Goal: Information Seeking & Learning: Learn about a topic

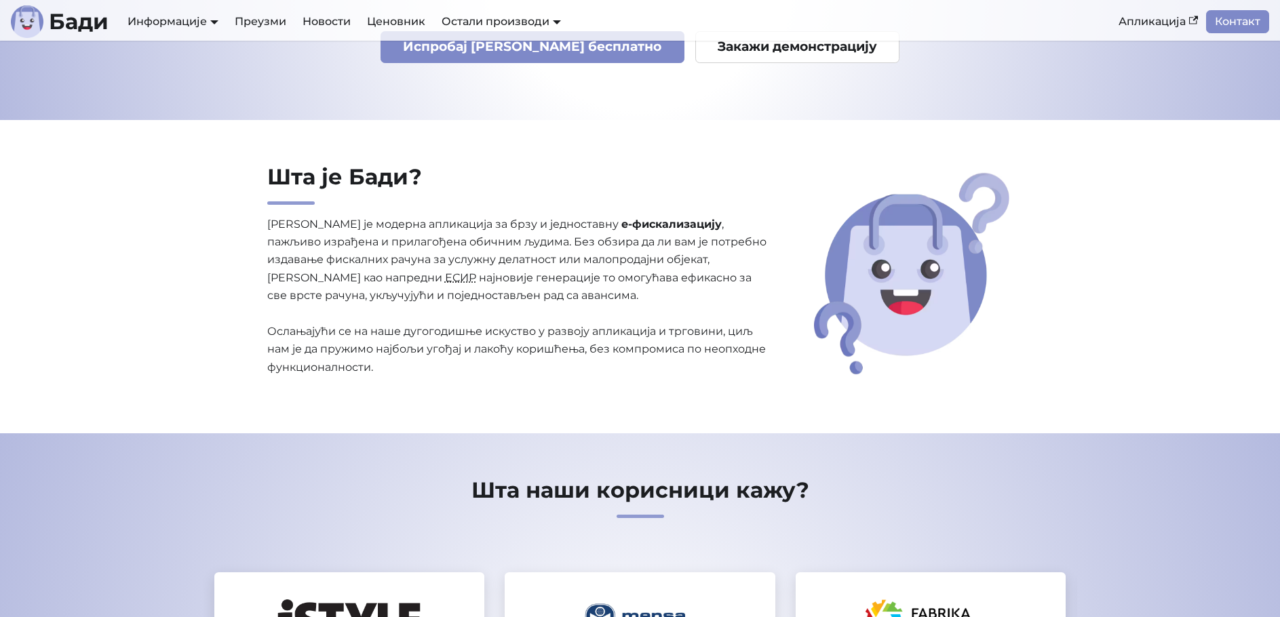
scroll to position [204, 0]
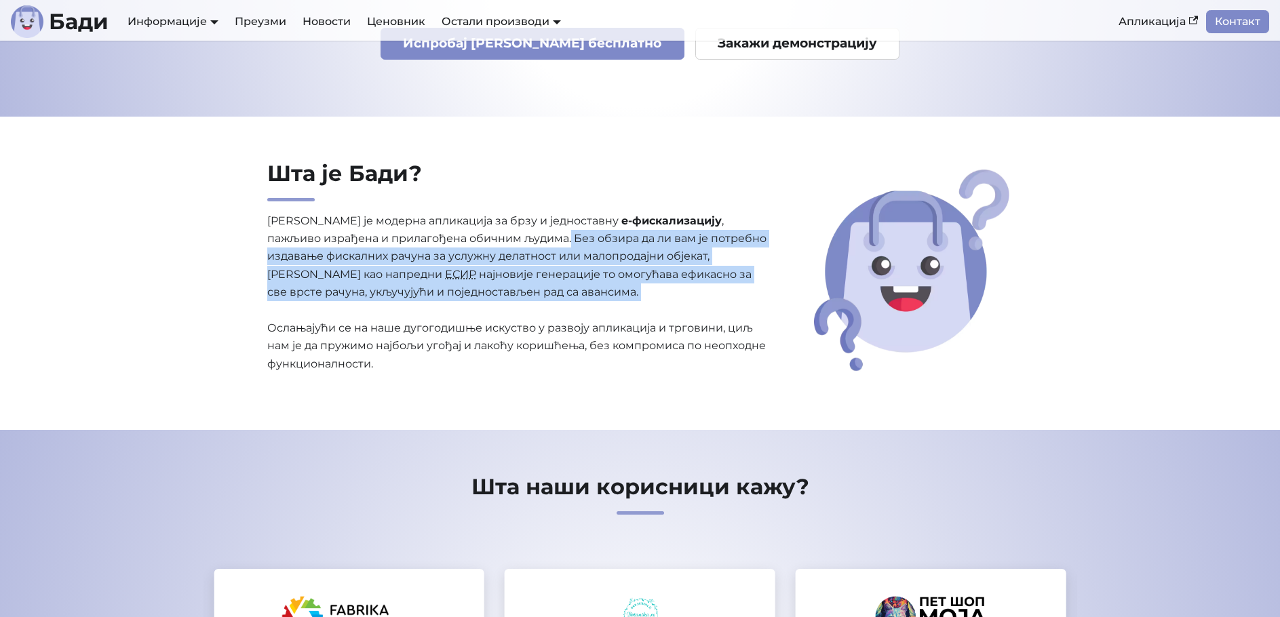
drag, startPoint x: 513, startPoint y: 244, endPoint x: 521, endPoint y: 306, distance: 62.9
click at [521, 306] on p "[PERSON_NAME] је модерна апликација за брзу и једноставну е-фискализацију , паж…" at bounding box center [517, 292] width 501 height 161
click at [521, 300] on p "Бади је модерна апликација за брзу и једноставну е-фискализацију , пажљиво изра…" at bounding box center [517, 292] width 501 height 161
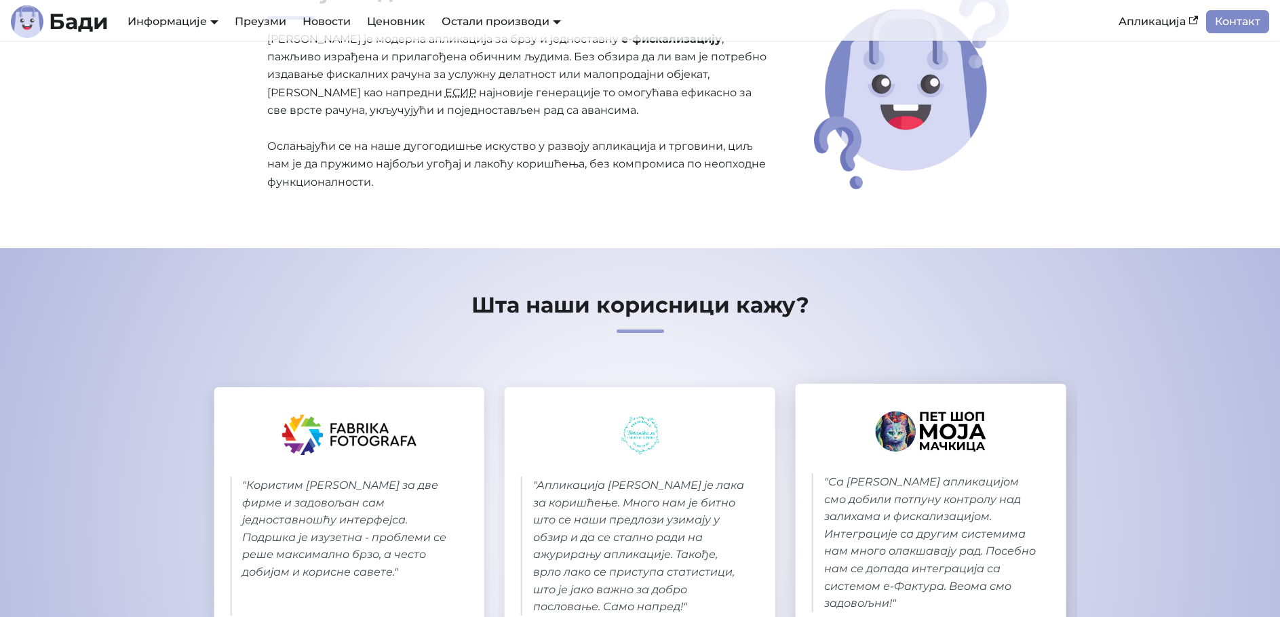
scroll to position [407, 0]
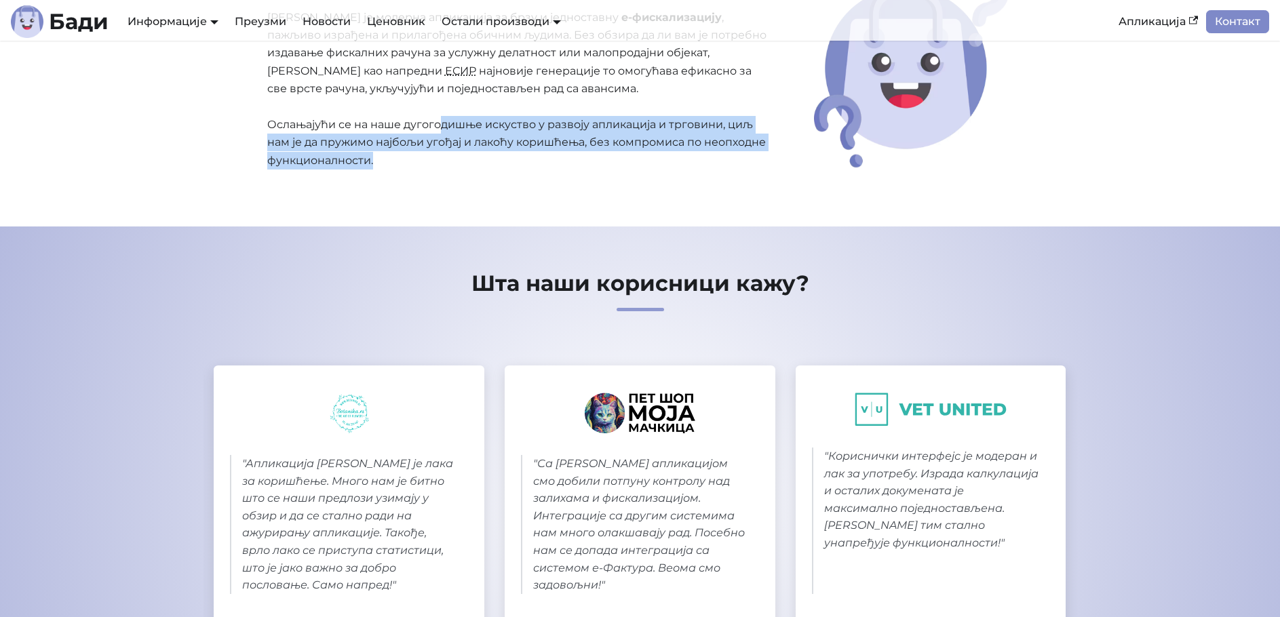
drag, startPoint x: 443, startPoint y: 127, endPoint x: 495, endPoint y: 165, distance: 64.6
click at [495, 165] on p "Бади је модерна апликација за брзу и једноставну е-фискализацију , пажљиво изра…" at bounding box center [517, 89] width 501 height 161
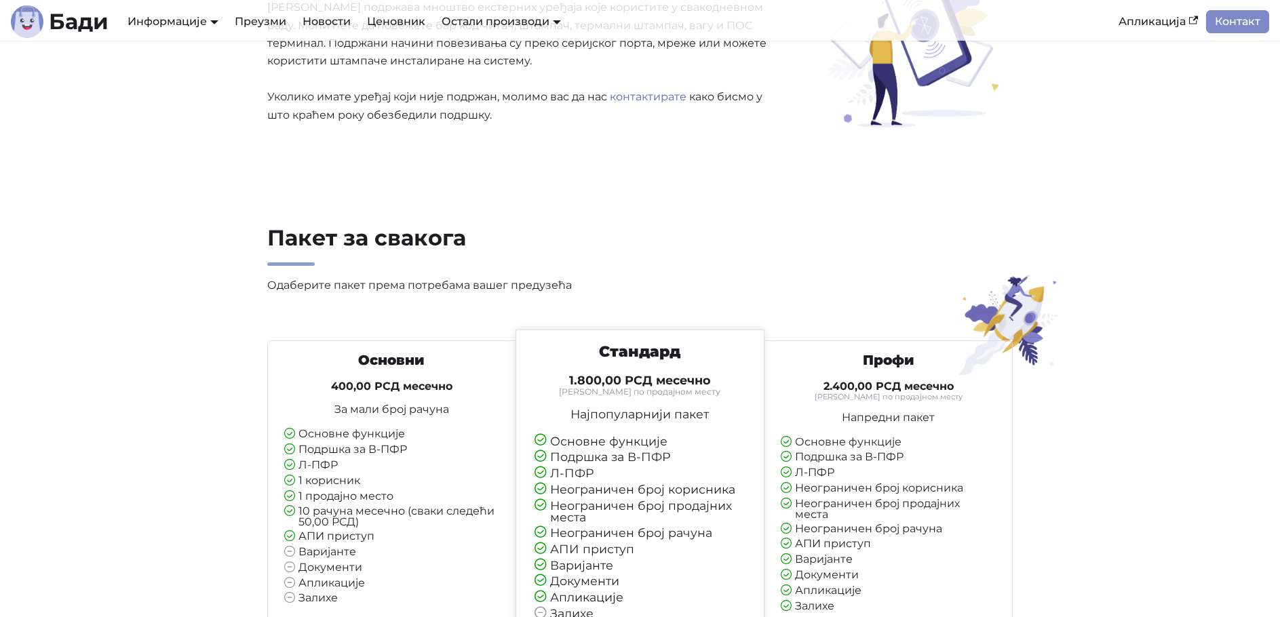
scroll to position [3053, 0]
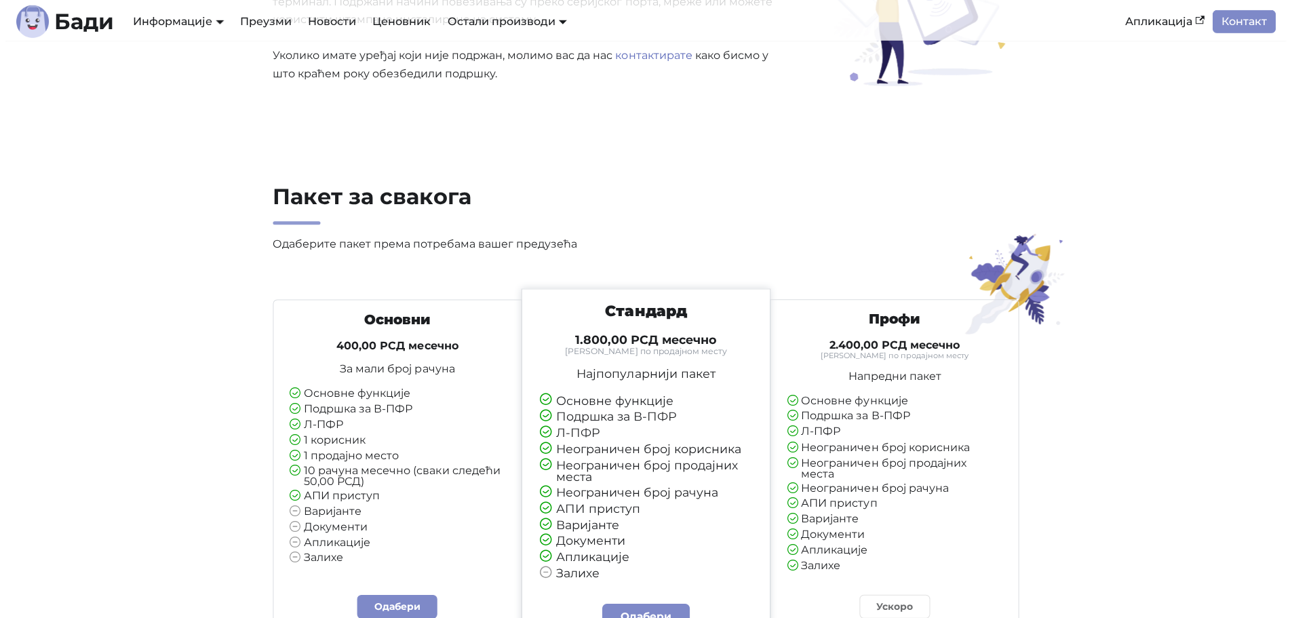
scroll to position [2985, 0]
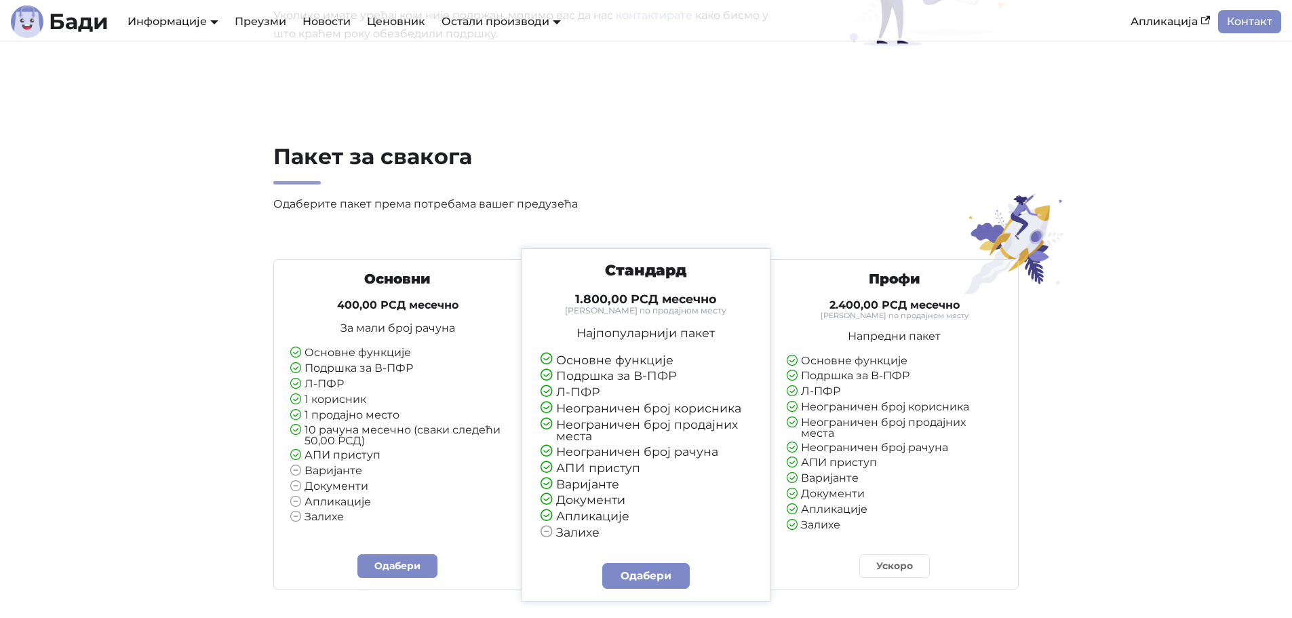
click at [607, 313] on small "[PERSON_NAME] по продајном месту" at bounding box center [647, 311] width 212 height 8
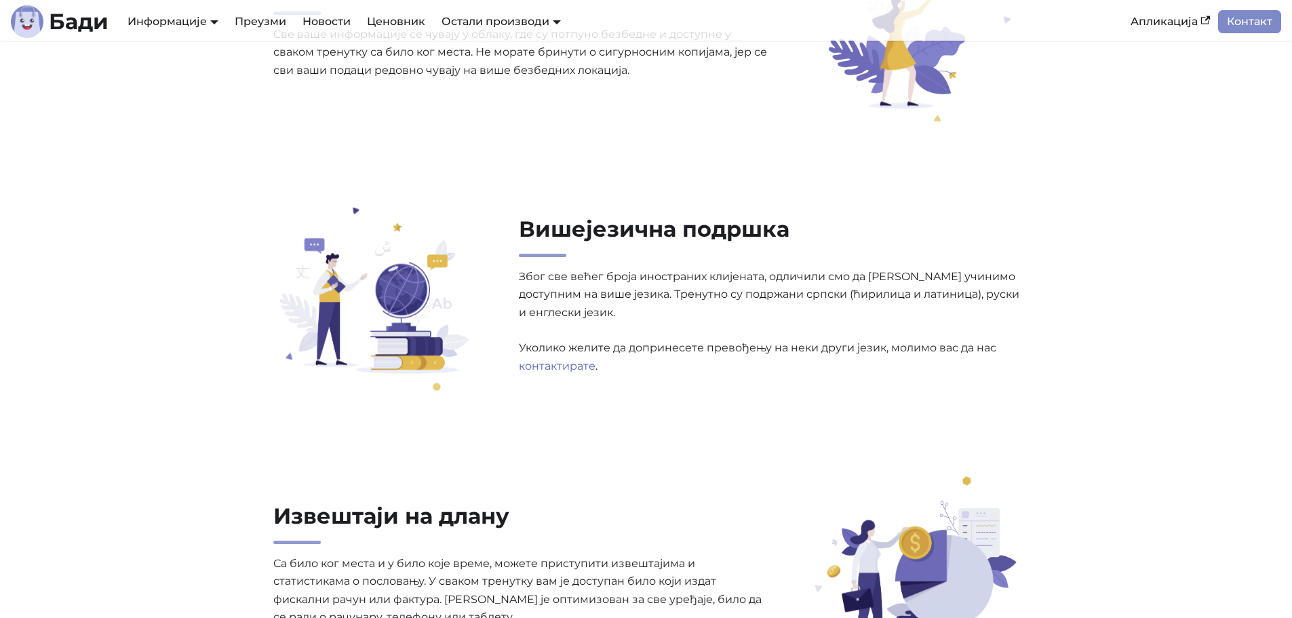
scroll to position [1425, 0]
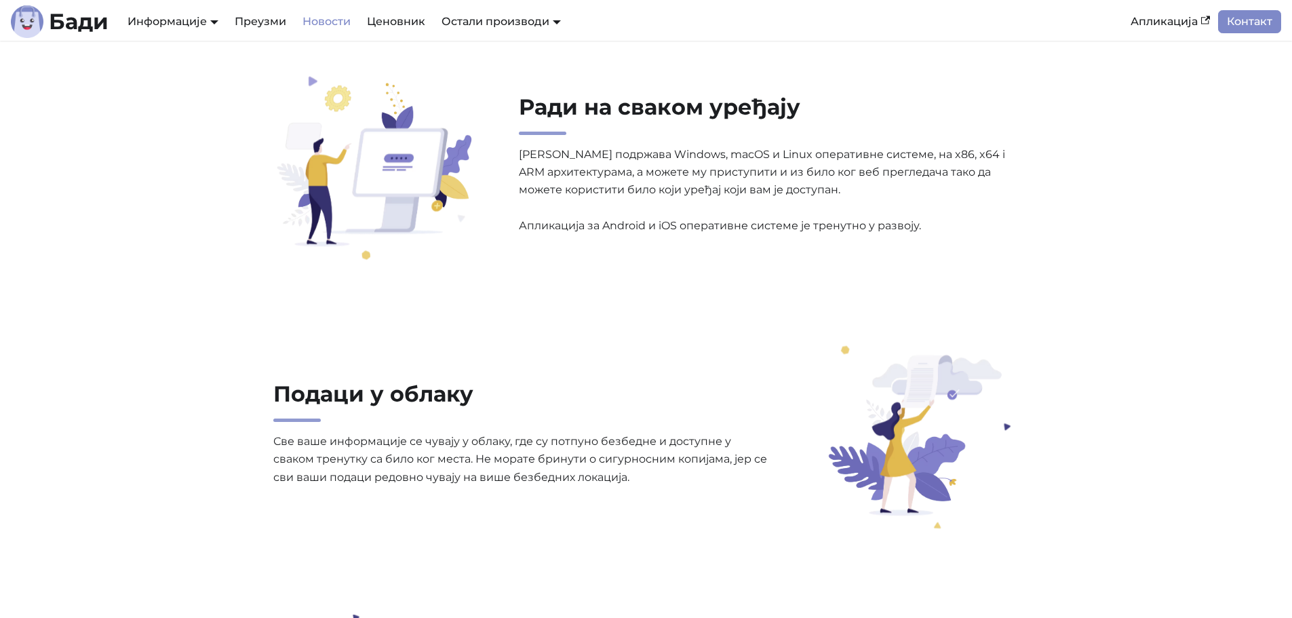
click at [326, 23] on link "Новости" at bounding box center [326, 21] width 64 height 23
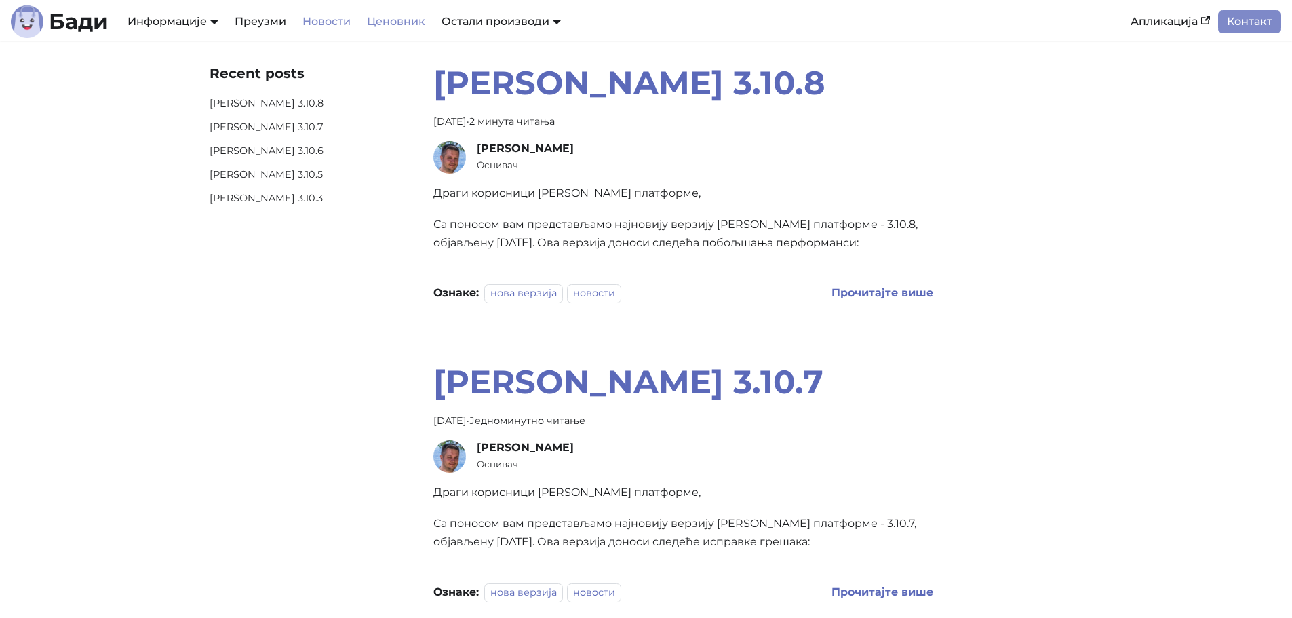
click at [400, 22] on link "Ценовник" at bounding box center [396, 21] width 75 height 23
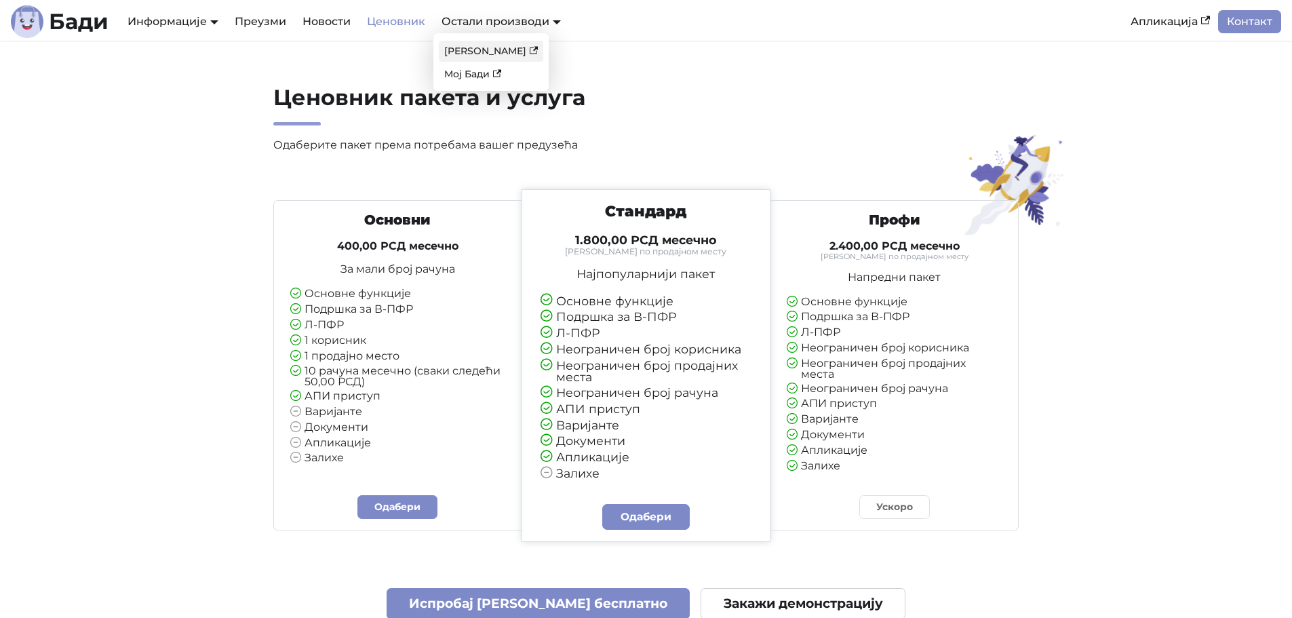
click at [476, 56] on link "[PERSON_NAME]" at bounding box center [491, 51] width 104 height 21
